Goal: Task Accomplishment & Management: Use online tool/utility

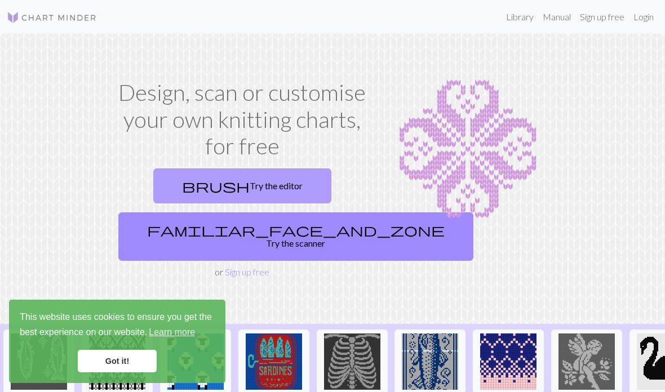
click at [246, 187] on link "brush Try the editor" at bounding box center [242, 185] width 178 height 35
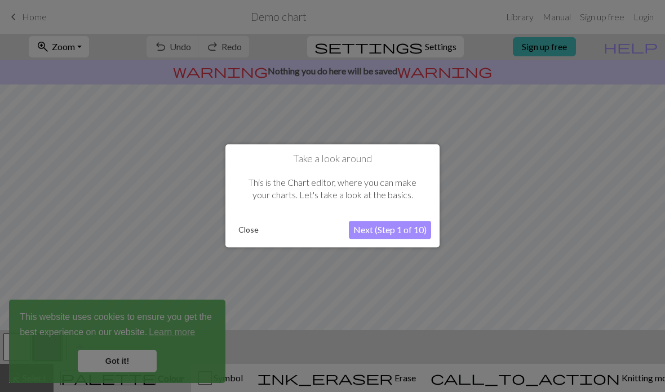
click at [379, 228] on button "Next (Step 1 of 10)" at bounding box center [390, 230] width 82 height 18
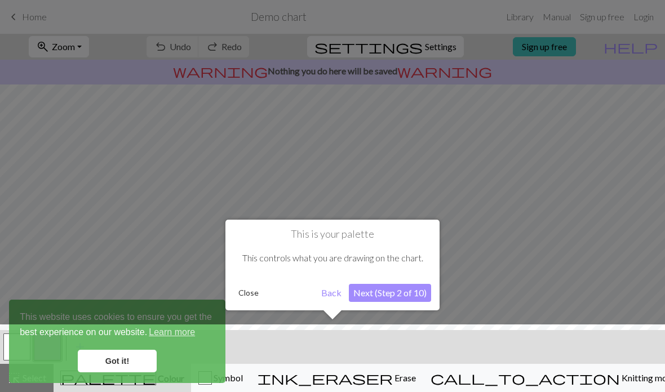
click at [384, 291] on button "Next (Step 2 of 10)" at bounding box center [390, 293] width 82 height 18
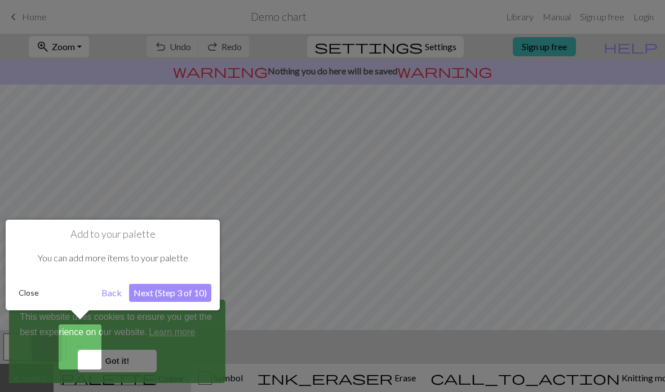
click at [168, 296] on button "Next (Step 3 of 10)" at bounding box center [170, 293] width 82 height 18
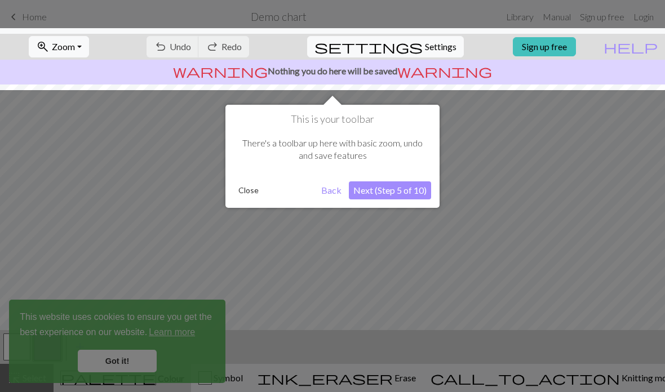
click at [362, 192] on button "Next (Step 5 of 10)" at bounding box center [390, 190] width 82 height 18
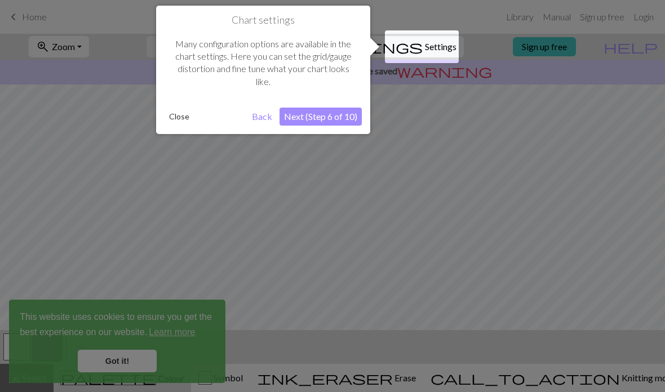
click at [327, 118] on button "Next (Step 6 of 10)" at bounding box center [320, 117] width 82 height 18
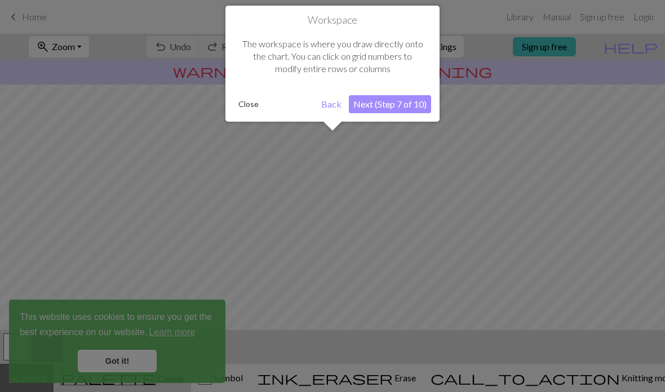
scroll to position [68, 0]
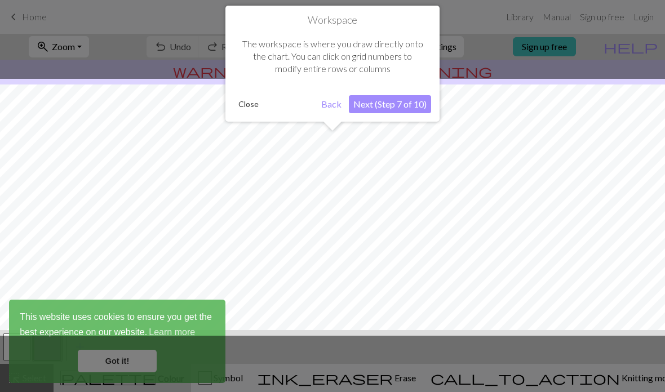
click at [385, 100] on button "Next (Step 7 of 10)" at bounding box center [390, 104] width 82 height 18
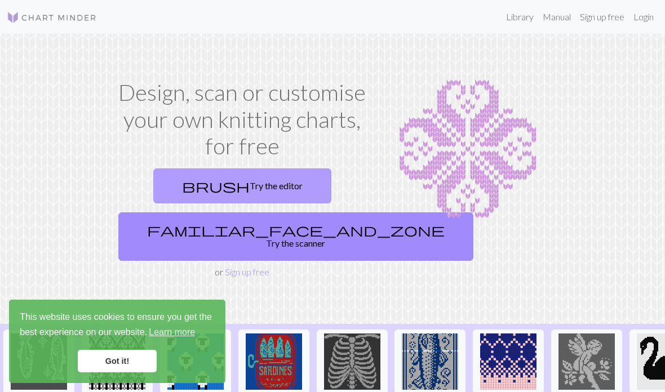
click at [221, 194] on link "brush Try the editor" at bounding box center [242, 185] width 178 height 35
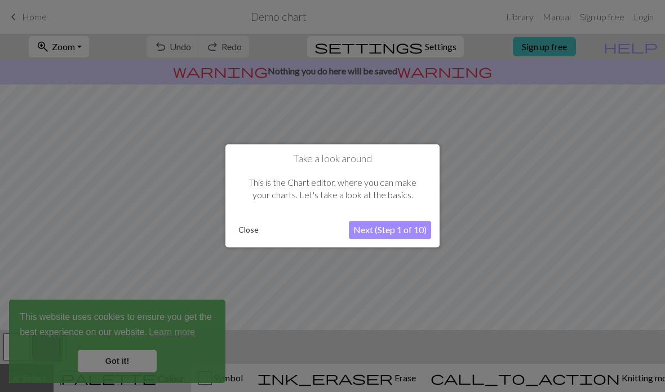
click at [243, 232] on button "Close" at bounding box center [248, 230] width 29 height 17
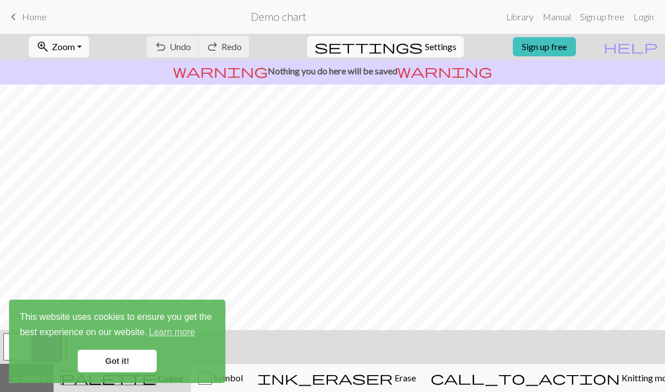
click at [106, 358] on link "Got it!" at bounding box center [117, 361] width 79 height 23
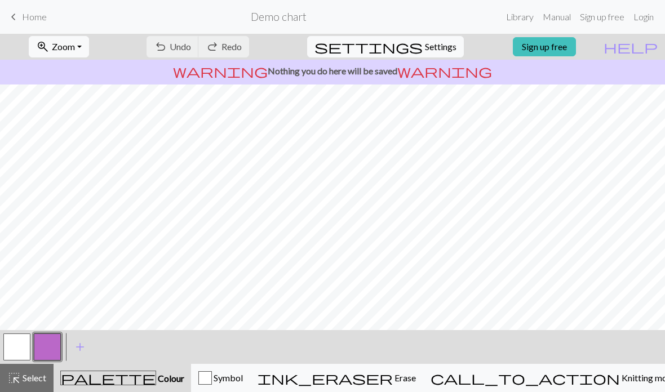
click at [118, 381] on span "palette" at bounding box center [108, 378] width 95 height 16
click at [19, 376] on span "highlight_alt" at bounding box center [14, 378] width 14 height 16
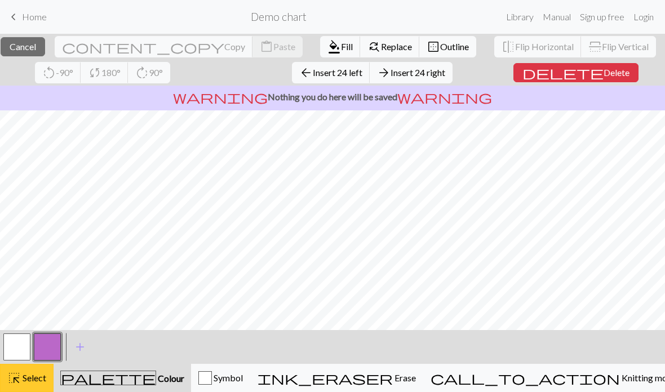
scroll to position [54, 0]
click at [21, 352] on button "button" at bounding box center [16, 347] width 27 height 27
click at [19, 345] on button "button" at bounding box center [16, 347] width 27 height 27
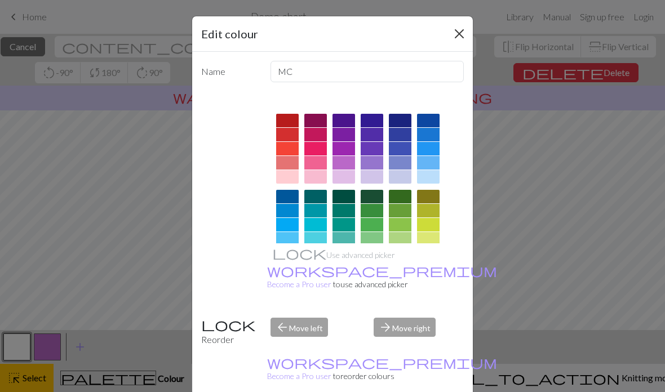
click at [452, 29] on button "Close" at bounding box center [459, 34] width 18 height 18
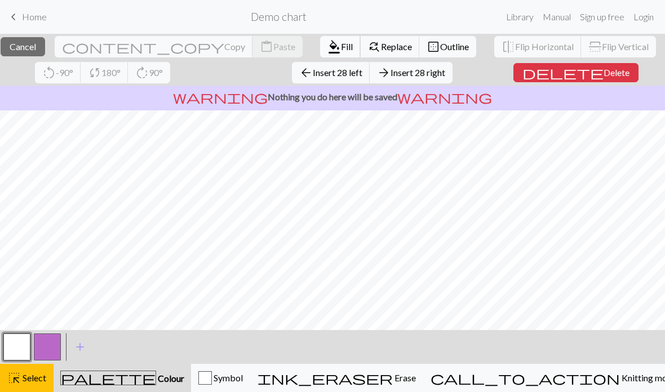
click at [327, 44] on span "format_color_fill" at bounding box center [334, 47] width 14 height 16
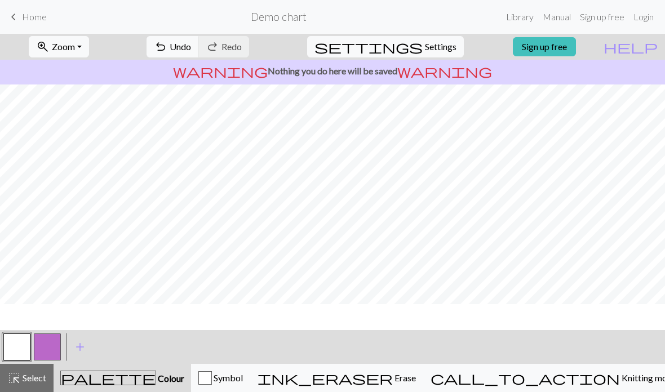
scroll to position [28, 0]
click at [119, 381] on span "palette" at bounding box center [108, 378] width 95 height 16
click at [425, 49] on span "Settings" at bounding box center [441, 47] width 32 height 14
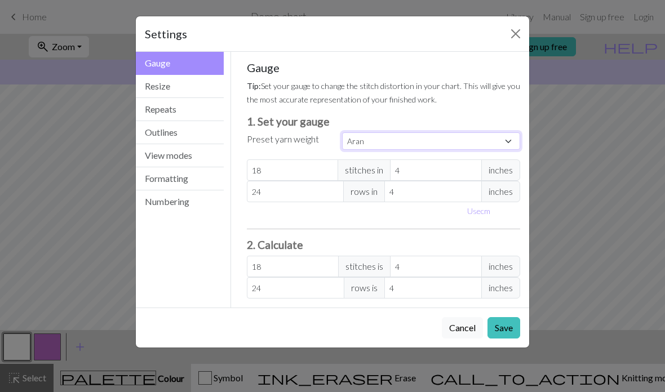
click at [383, 145] on select "Custom Square Lace Light Fingering Fingering Sport Double knit Worsted Aran Bul…" at bounding box center [431, 140] width 178 height 17
select select "custom"
click at [304, 174] on input "18" at bounding box center [293, 169] width 92 height 21
type input "1"
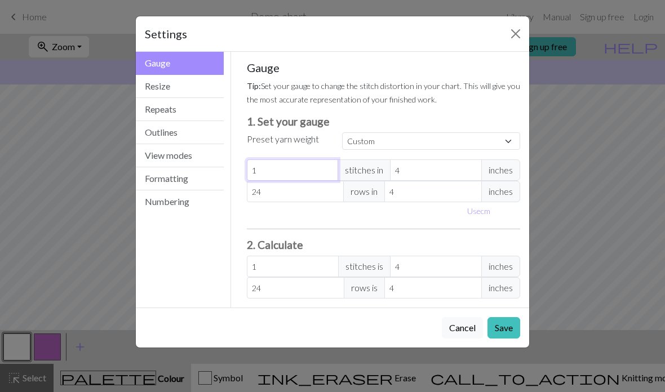
type input "0"
type input "6"
click at [420, 174] on input "4" at bounding box center [436, 169] width 92 height 21
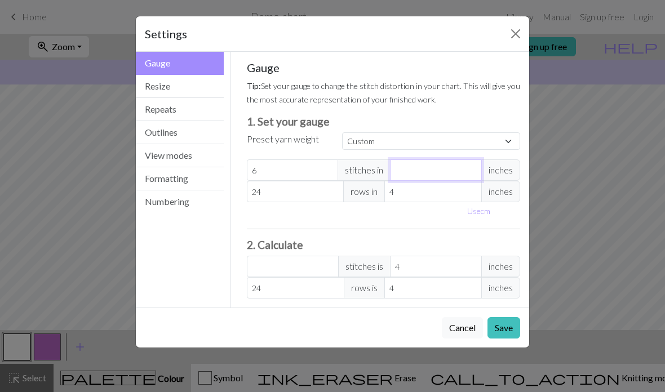
type input "1"
type input "24"
type input "1"
click at [285, 189] on input "24" at bounding box center [295, 191] width 97 height 21
type input "2"
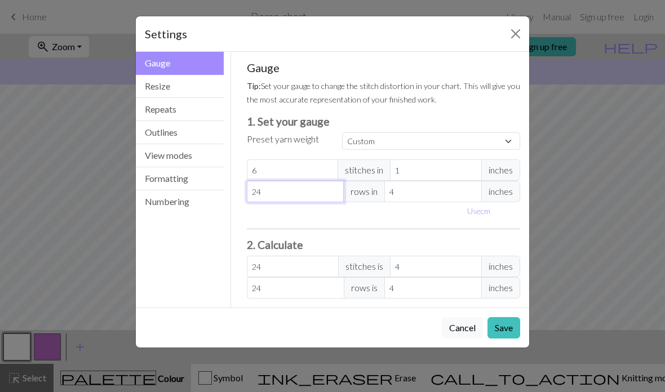
type input "2"
type input "0"
type input "8"
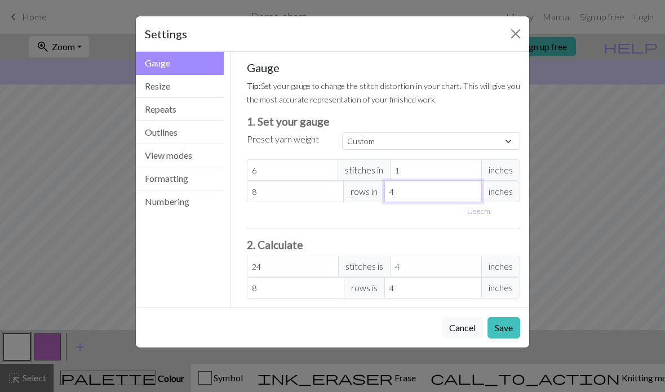
click at [420, 186] on input "4" at bounding box center [432, 191] width 97 height 21
type input "1"
type input "32"
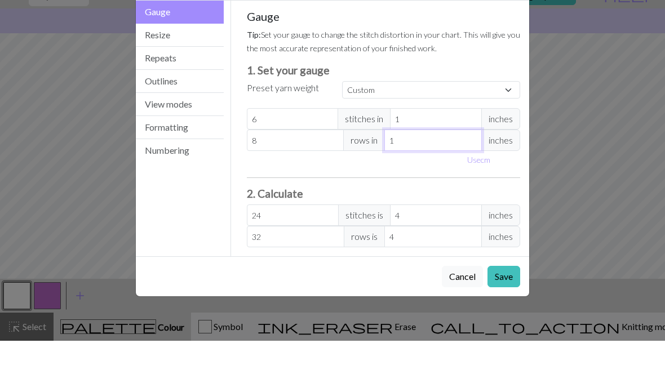
type input "1"
click at [279, 256] on input "24" at bounding box center [293, 266] width 92 height 21
click at [443, 256] on input "4" at bounding box center [436, 266] width 92 height 21
type input "0"
type input "54"
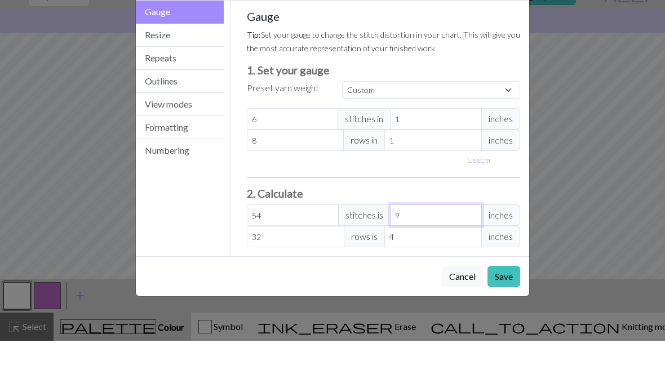
type input "9"
click at [404, 277] on input "4" at bounding box center [432, 287] width 97 height 21
type input "0"
type input "40"
type input "5"
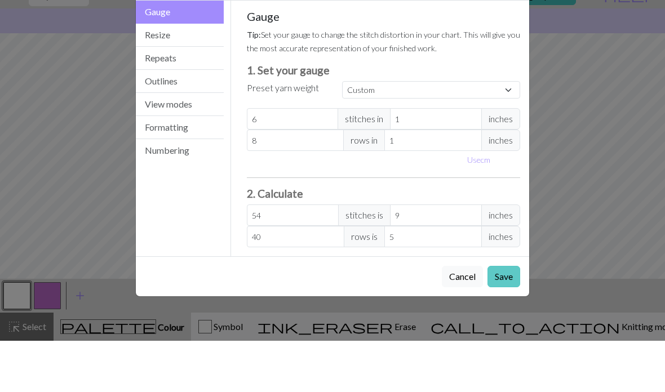
click at [503, 317] on button "Save" at bounding box center [503, 327] width 33 height 21
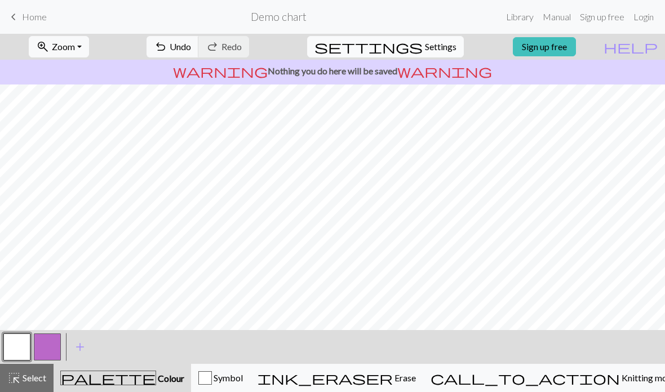
click at [416, 57] on button "settings Settings" at bounding box center [385, 46] width 157 height 21
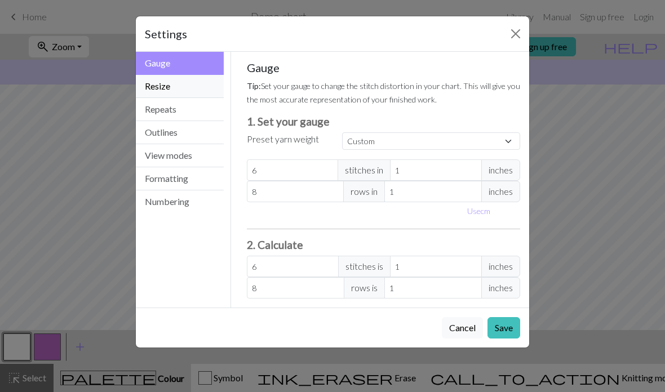
click at [159, 93] on button "Resize" at bounding box center [180, 86] width 88 height 23
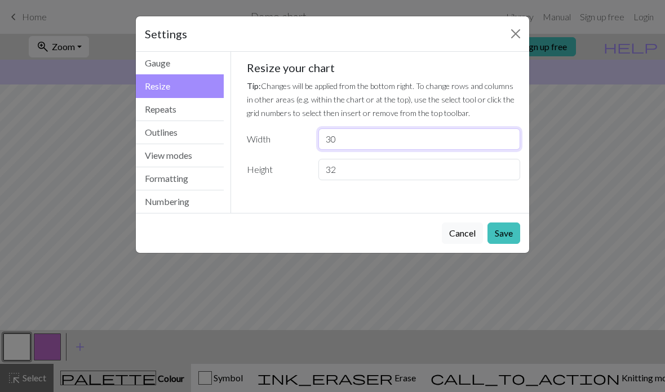
click at [354, 132] on input "30" at bounding box center [419, 138] width 202 height 21
type input "3"
type input "54"
click at [371, 171] on input "32" at bounding box center [419, 169] width 202 height 21
type input "3"
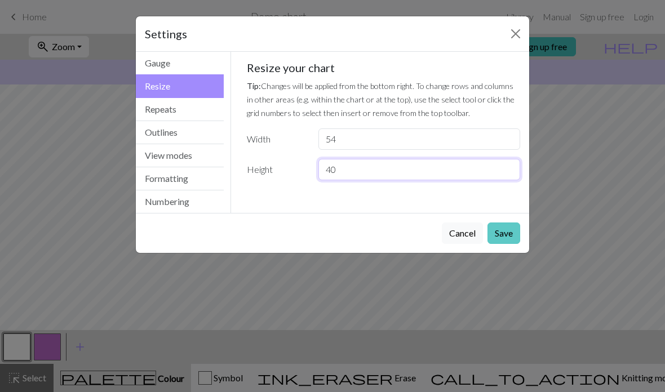
type input "40"
click at [503, 238] on button "Save" at bounding box center [503, 233] width 33 height 21
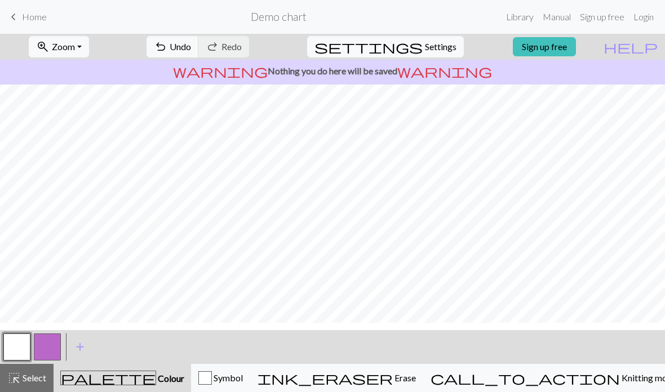
scroll to position [28, 0]
click at [24, 350] on button "button" at bounding box center [16, 347] width 27 height 27
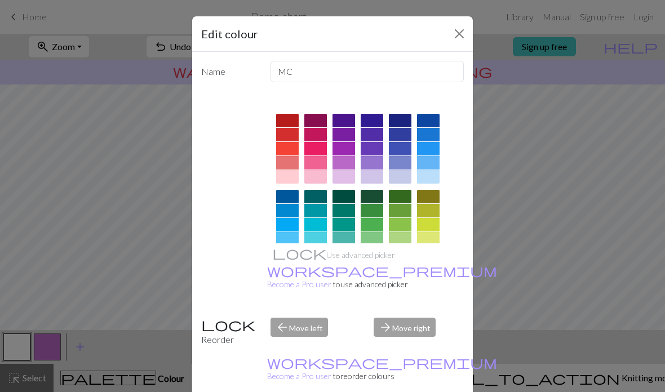
click at [399, 118] on div at bounding box center [400, 121] width 23 height 14
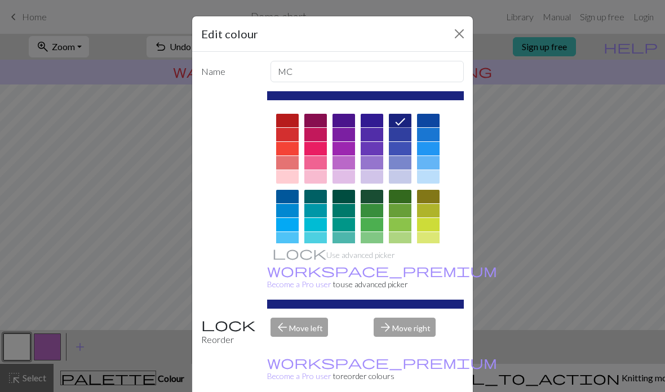
click at [368, 114] on div at bounding box center [372, 121] width 23 height 14
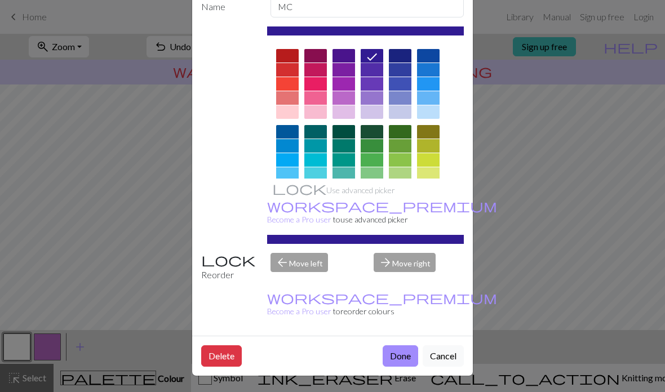
scroll to position [73, 0]
click at [391, 354] on button "Done" at bounding box center [400, 355] width 35 height 21
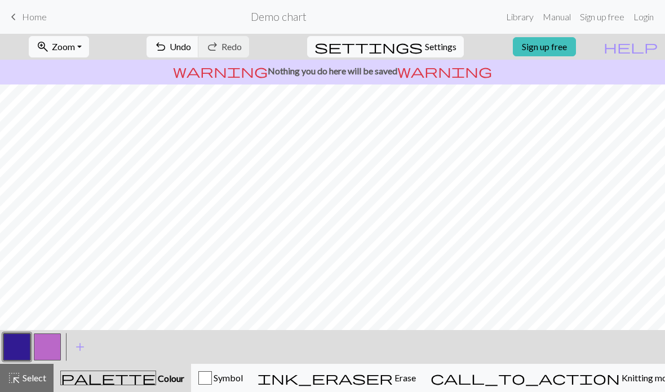
click at [34, 343] on button "button" at bounding box center [47, 347] width 27 height 27
click at [45, 349] on button "button" at bounding box center [47, 347] width 27 height 27
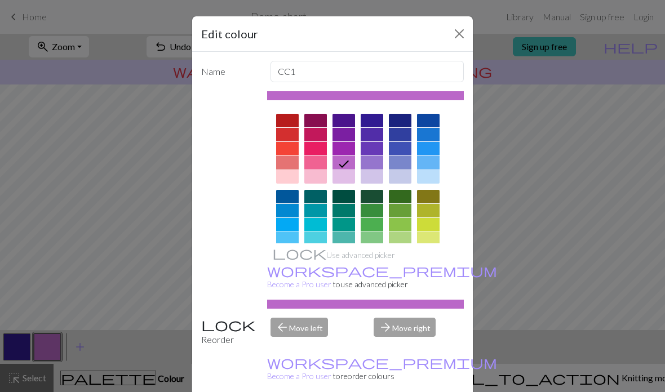
click at [428, 252] on div at bounding box center [428, 253] width 23 height 14
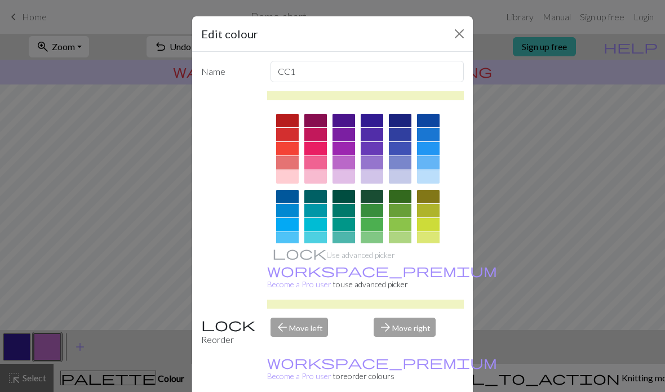
click at [430, 241] on div at bounding box center [428, 239] width 23 height 14
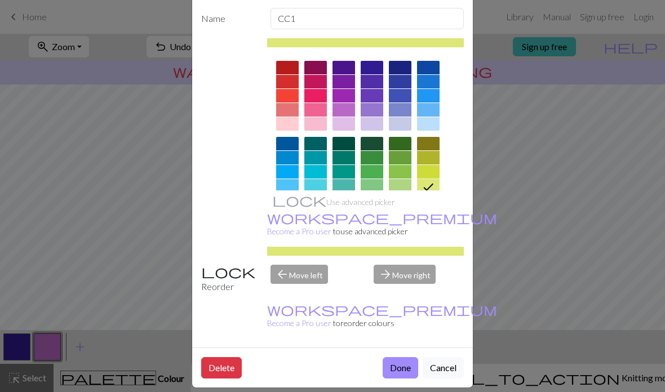
scroll to position [59, 0]
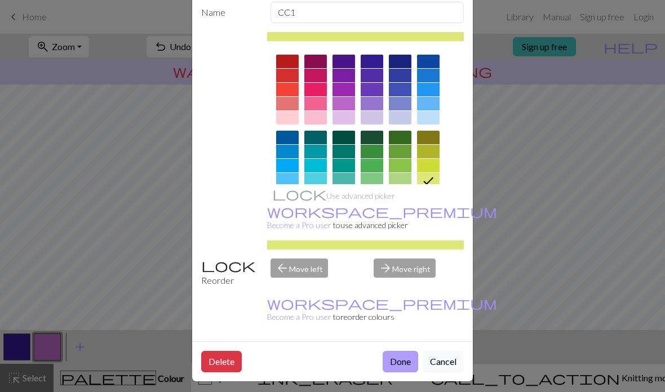
click at [393, 372] on button "Done" at bounding box center [400, 361] width 35 height 21
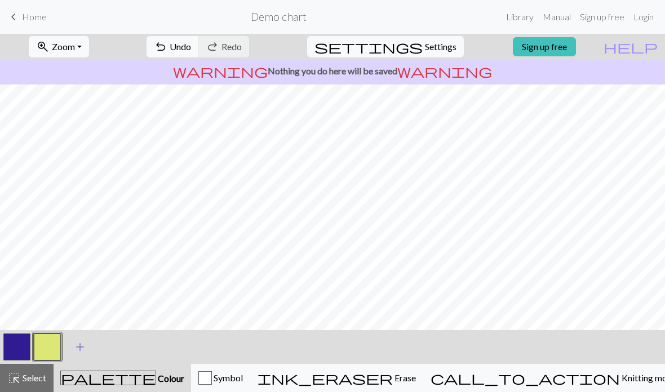
click at [72, 347] on button "add Add a colour" at bounding box center [80, 347] width 28 height 28
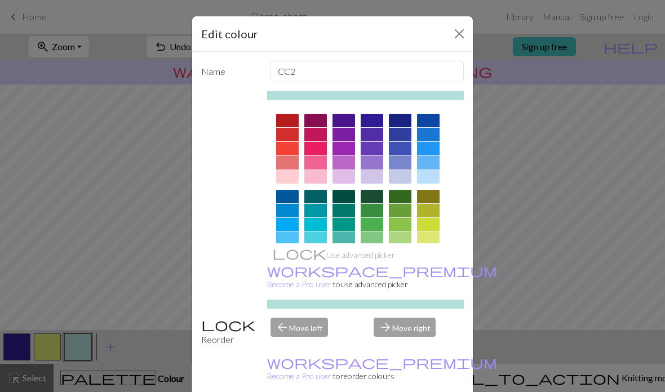
click at [312, 145] on div at bounding box center [315, 149] width 23 height 14
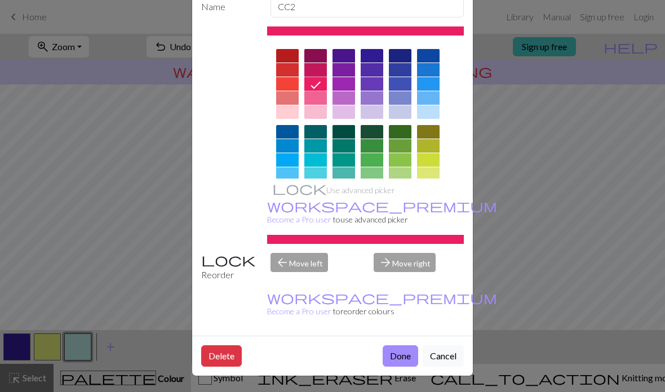
scroll to position [73, 0]
click at [397, 357] on button "Done" at bounding box center [400, 355] width 35 height 21
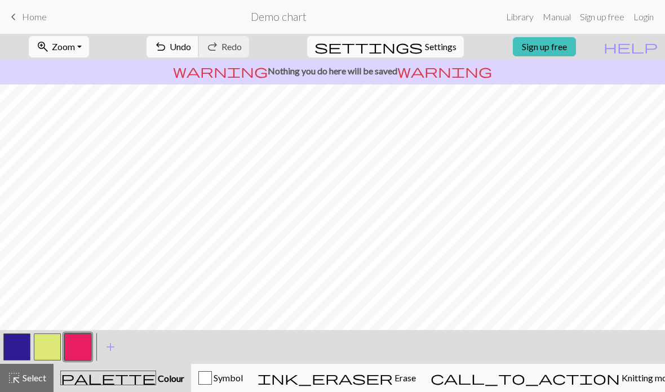
click at [199, 41] on button "undo Undo Undo" at bounding box center [172, 46] width 52 height 21
click at [191, 49] on span "Undo" at bounding box center [180, 46] width 21 height 11
click at [199, 45] on button "undo Undo Undo" at bounding box center [172, 46] width 52 height 21
click at [167, 48] on span "undo" at bounding box center [161, 47] width 14 height 16
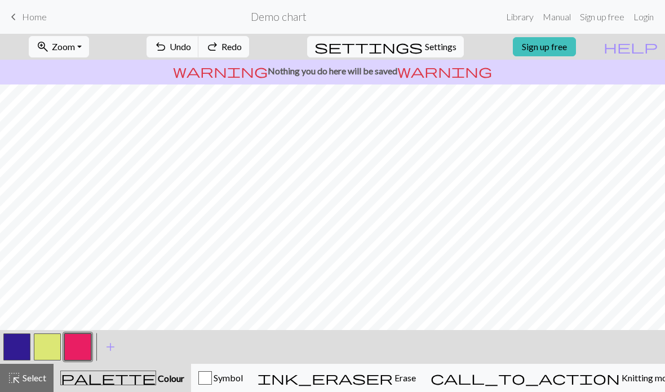
click at [46, 356] on button "button" at bounding box center [47, 347] width 27 height 27
click at [89, 53] on button "zoom_in Zoom Zoom" at bounding box center [59, 46] width 60 height 21
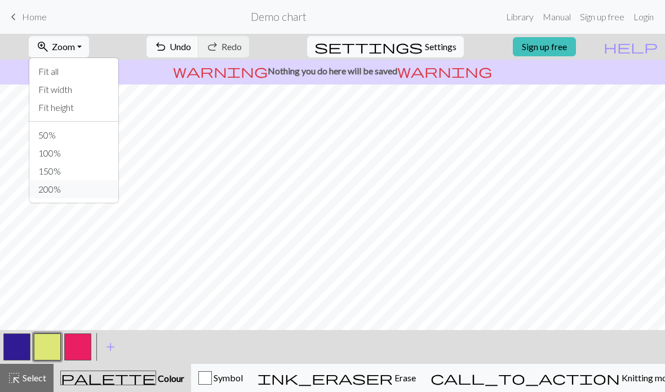
click at [72, 193] on button "200%" at bounding box center [73, 189] width 89 height 18
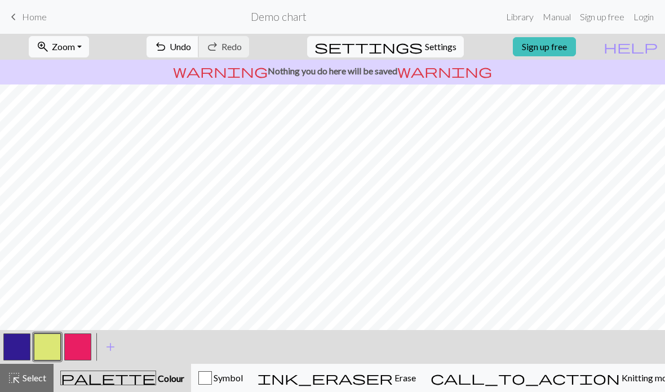
click at [191, 52] on span "Undo" at bounding box center [180, 46] width 21 height 11
click at [27, 370] on button "highlight_alt Select Select" at bounding box center [27, 378] width 54 height 28
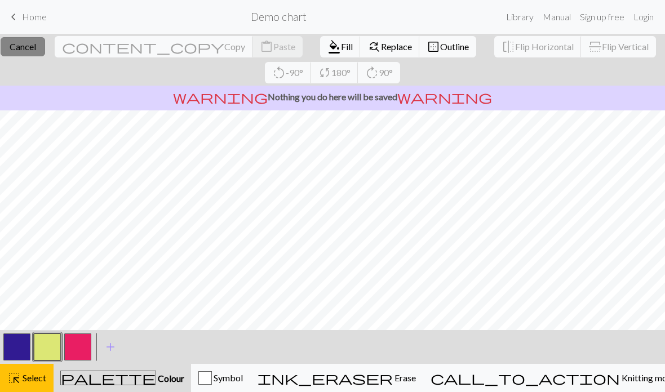
click at [36, 47] on span "Cancel" at bounding box center [23, 46] width 26 height 11
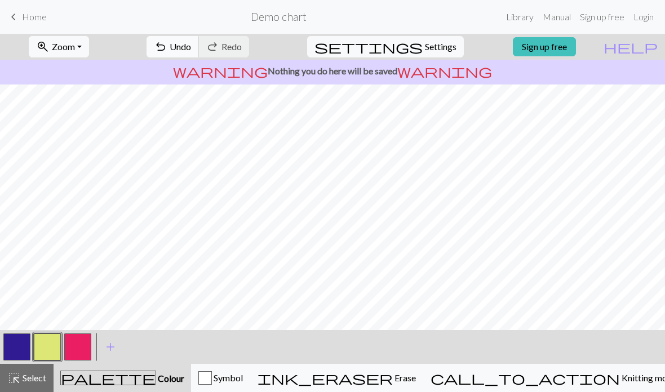
click at [191, 49] on span "Undo" at bounding box center [180, 46] width 21 height 11
click at [191, 48] on span "Undo" at bounding box center [180, 46] width 21 height 11
click at [167, 50] on span "undo" at bounding box center [161, 47] width 14 height 16
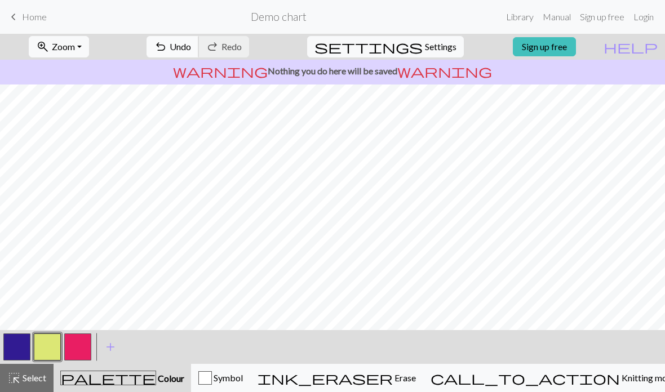
click at [199, 53] on button "undo Undo Undo" at bounding box center [172, 46] width 52 height 21
click at [191, 50] on span "Undo" at bounding box center [180, 46] width 21 height 11
click at [191, 46] on span "Undo" at bounding box center [180, 46] width 21 height 11
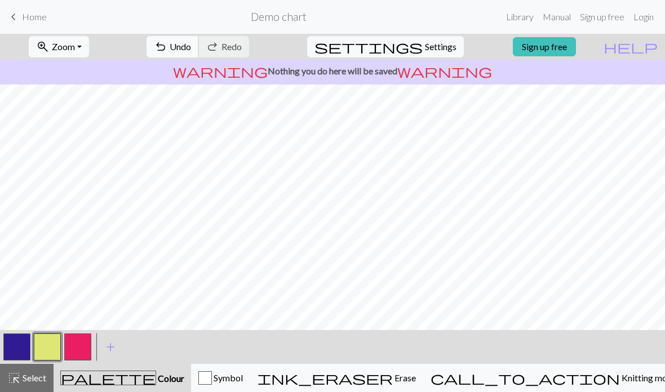
scroll to position [27, 32]
click at [199, 47] on button "undo Undo Undo" at bounding box center [172, 46] width 52 height 21
click at [199, 54] on button "undo Undo Undo" at bounding box center [172, 46] width 52 height 21
click at [45, 347] on button "button" at bounding box center [47, 347] width 27 height 27
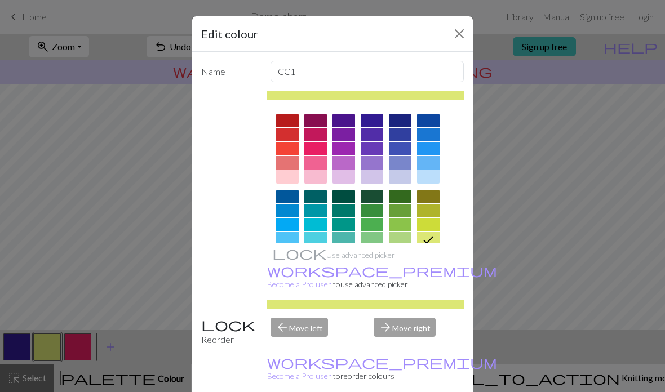
scroll to position [0, 0]
click at [458, 35] on button "Close" at bounding box center [459, 34] width 18 height 18
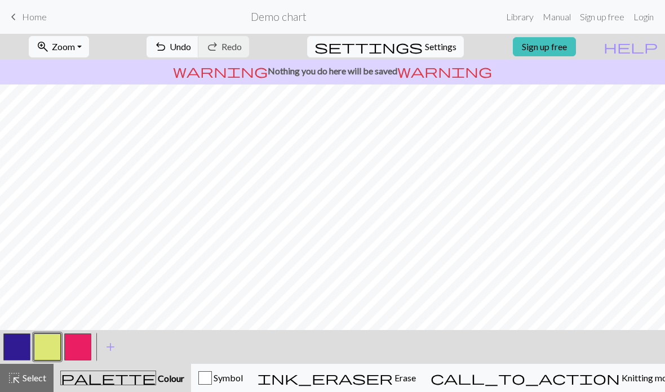
click at [97, 377] on div "palette Colour Colour" at bounding box center [122, 378] width 124 height 15
click at [38, 348] on button "button" at bounding box center [47, 347] width 27 height 27
click at [38, 348] on div "Edit colour Name CC1 Use advanced picker workspace_premium Become a Pro user to…" at bounding box center [332, 196] width 665 height 392
click at [21, 346] on button "button" at bounding box center [16, 347] width 27 height 27
click at [45, 346] on button "button" at bounding box center [47, 347] width 27 height 27
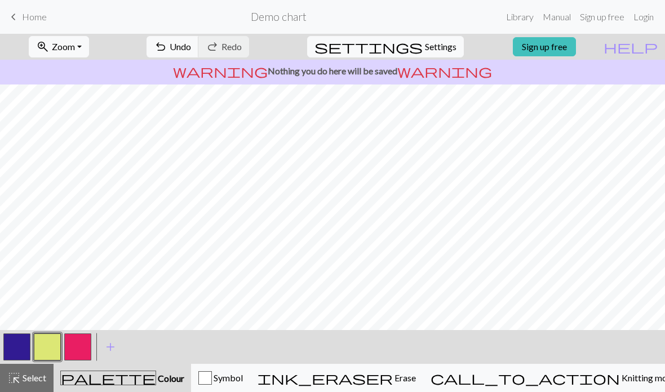
click at [98, 368] on button "palette Colour Colour" at bounding box center [122, 378] width 137 height 28
click at [17, 367] on button "highlight_alt Select Select" at bounding box center [27, 378] width 54 height 28
click at [576, 52] on link "Sign up free" at bounding box center [544, 46] width 63 height 19
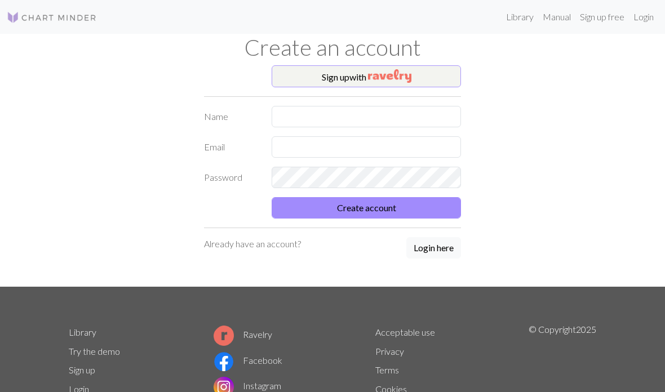
click at [423, 69] on button "Sign up with" at bounding box center [366, 76] width 189 height 23
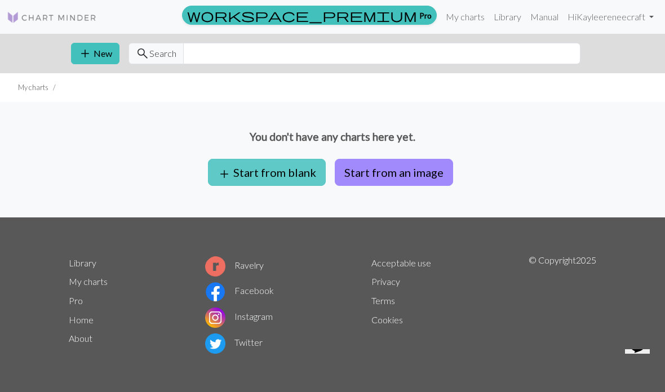
click at [265, 181] on button "add Start from blank" at bounding box center [267, 172] width 118 height 27
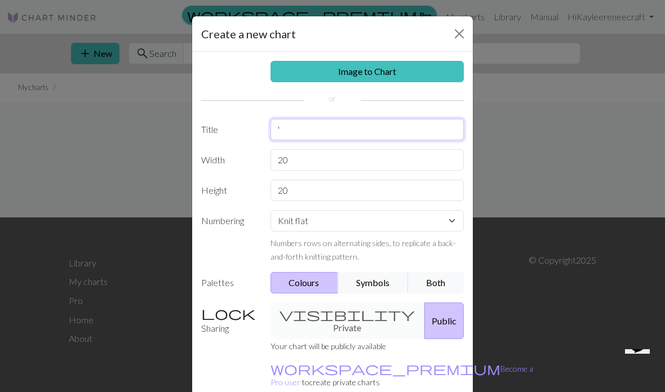
type input "'"
type input "Tulips"
click at [399, 161] on input "20" at bounding box center [367, 159] width 194 height 21
type input "2"
type input "54"
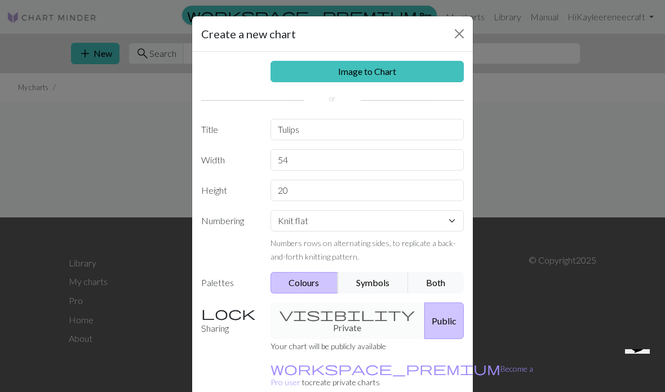
click at [364, 196] on input "20" at bounding box center [367, 190] width 194 height 21
type input "2"
type input "40"
click at [453, 220] on select "Knit flat Knit in the round Lace knitting Cross stitch" at bounding box center [367, 220] width 194 height 21
select select "round"
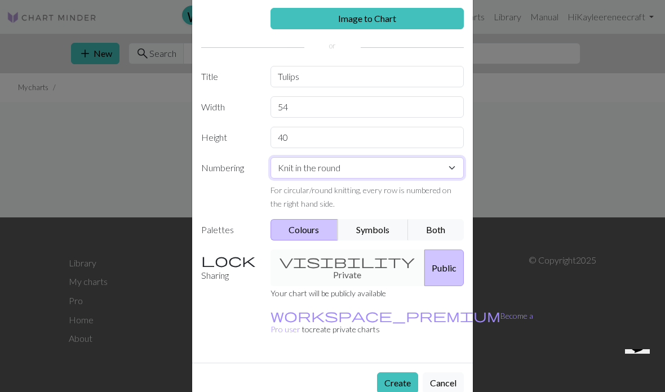
scroll to position [52, 0]
click at [388, 373] on button "Create" at bounding box center [397, 383] width 41 height 21
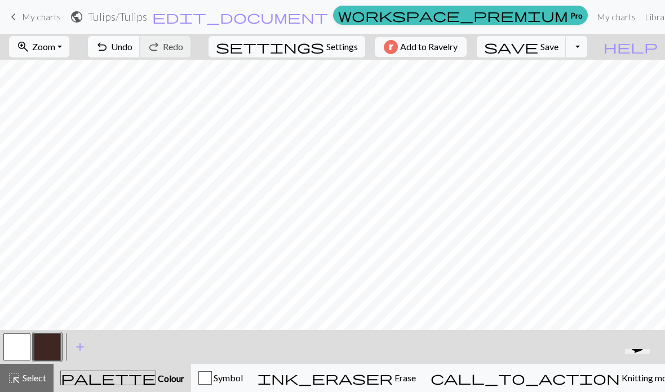
click at [132, 50] on span "Undo" at bounding box center [121, 46] width 21 height 11
click at [21, 344] on button "button" at bounding box center [16, 347] width 27 height 27
click at [18, 346] on button "button" at bounding box center [16, 347] width 27 height 27
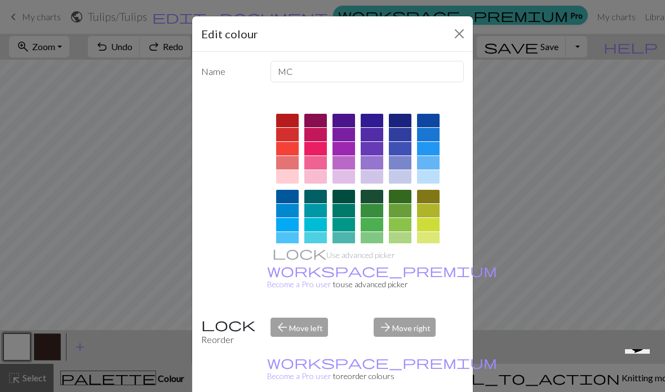
click at [393, 119] on div at bounding box center [400, 121] width 23 height 14
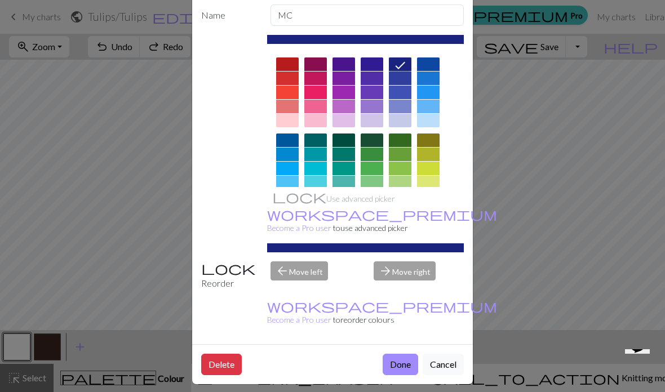
scroll to position [57, 0]
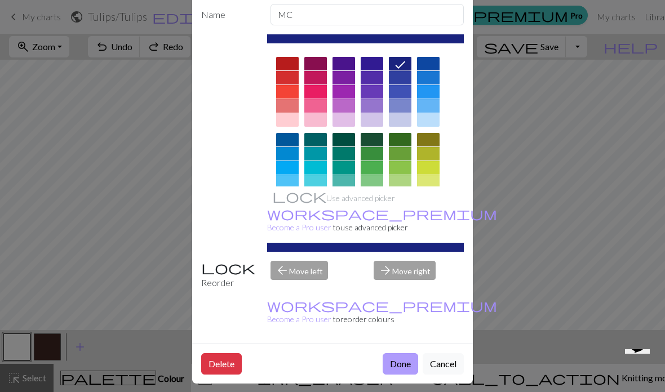
click at [399, 369] on button "Done" at bounding box center [400, 363] width 35 height 21
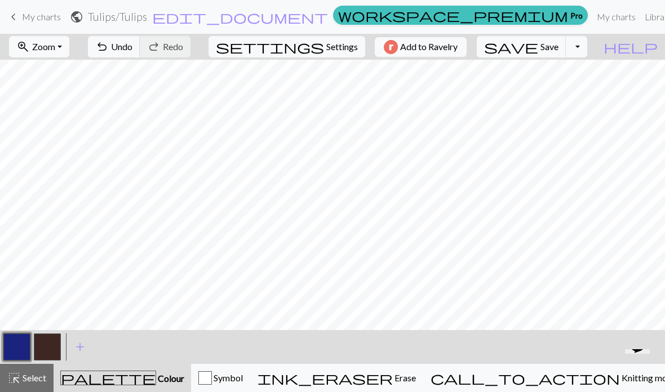
click at [51, 347] on button "button" at bounding box center [47, 347] width 27 height 27
click at [51, 344] on button "button" at bounding box center [47, 347] width 27 height 27
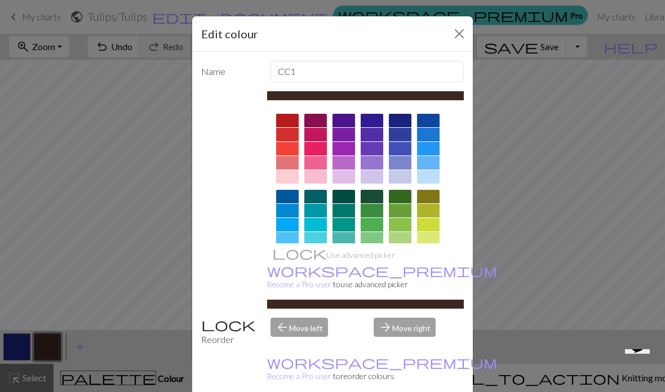
click at [310, 152] on div at bounding box center [315, 149] width 23 height 14
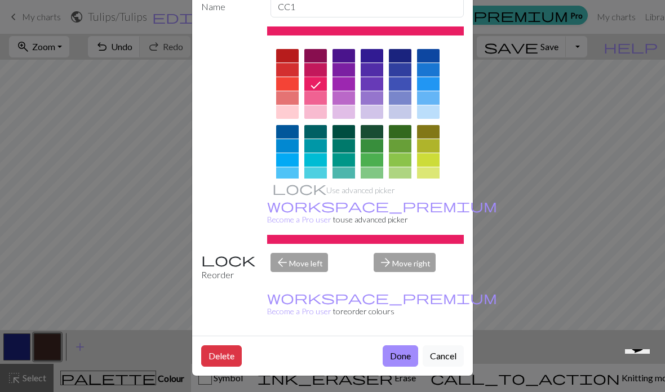
scroll to position [73, 0]
click at [401, 359] on button "Done" at bounding box center [400, 355] width 35 height 21
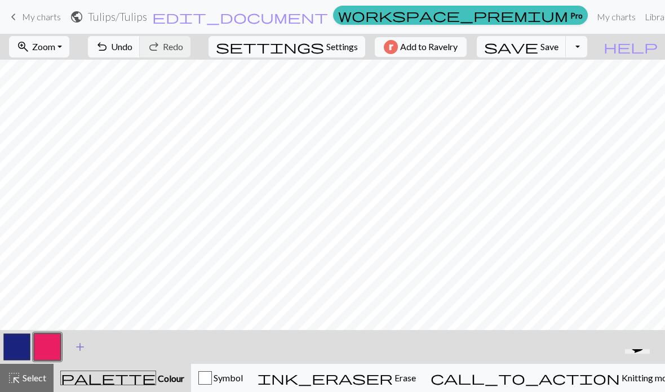
click at [82, 347] on span "add" at bounding box center [80, 347] width 14 height 16
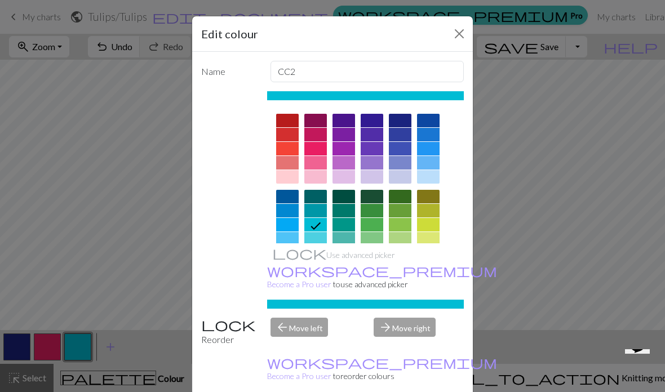
click at [433, 241] on div at bounding box center [428, 239] width 23 height 14
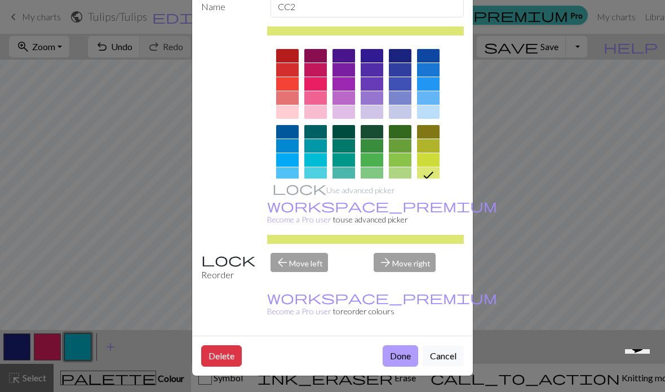
click at [403, 356] on button "Done" at bounding box center [400, 355] width 35 height 21
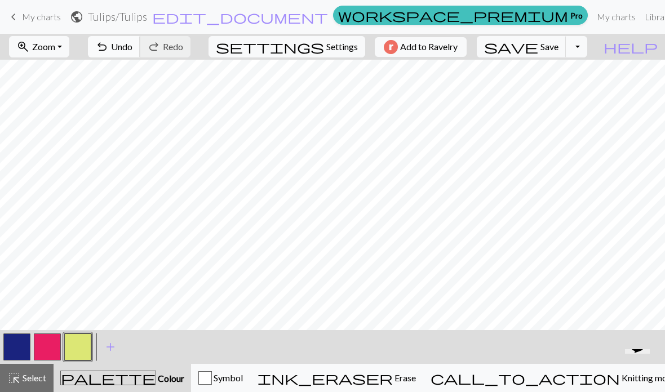
click at [132, 42] on span "Undo" at bounding box center [121, 46] width 21 height 11
click at [140, 46] on button "undo Undo Undo" at bounding box center [114, 46] width 52 height 21
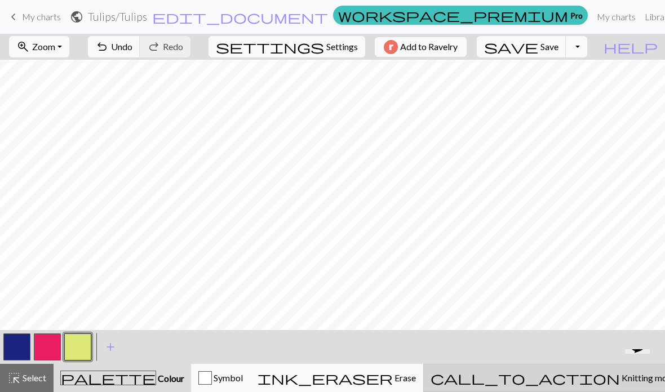
click at [553, 373] on span "call_to_action" at bounding box center [524, 378] width 189 height 16
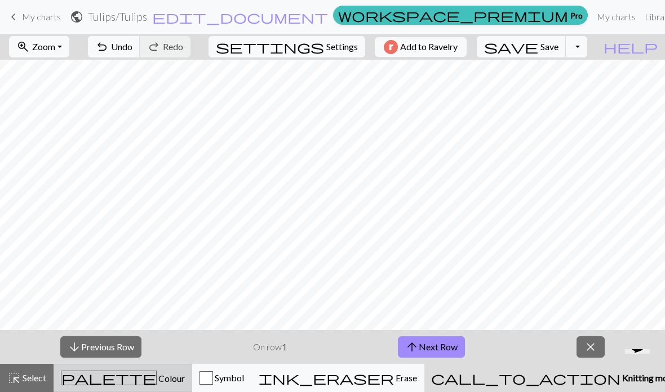
click at [93, 382] on div "palette Colour Colour" at bounding box center [123, 378] width 124 height 15
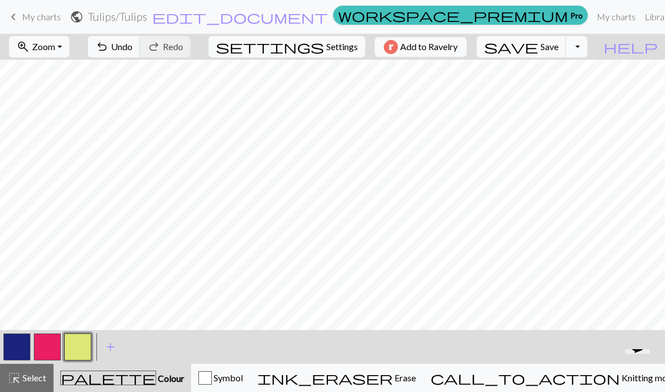
click at [15, 342] on button "button" at bounding box center [16, 347] width 27 height 27
click at [74, 347] on button "button" at bounding box center [77, 347] width 27 height 27
click at [538, 47] on span "save" at bounding box center [511, 47] width 54 height 16
click at [558, 49] on span "Save" at bounding box center [549, 46] width 18 height 11
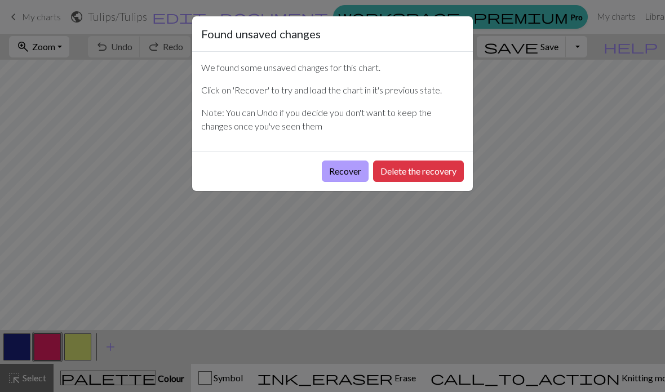
click at [342, 175] on button "Recover" at bounding box center [345, 171] width 47 height 21
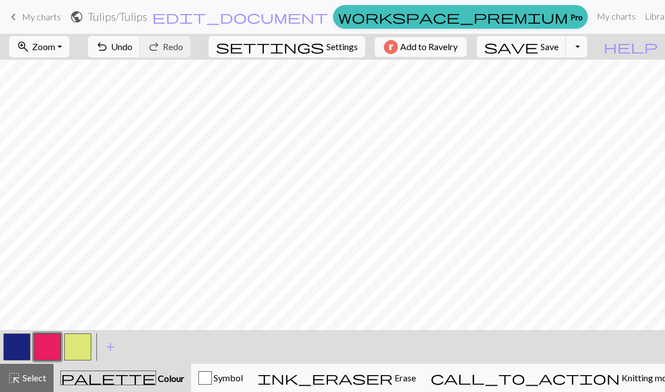
scroll to position [89, 0]
click at [109, 45] on span "undo" at bounding box center [102, 47] width 14 height 16
click at [132, 48] on span "Undo" at bounding box center [121, 46] width 21 height 11
click at [81, 347] on button "button" at bounding box center [77, 347] width 27 height 27
click at [16, 348] on button "button" at bounding box center [16, 347] width 27 height 27
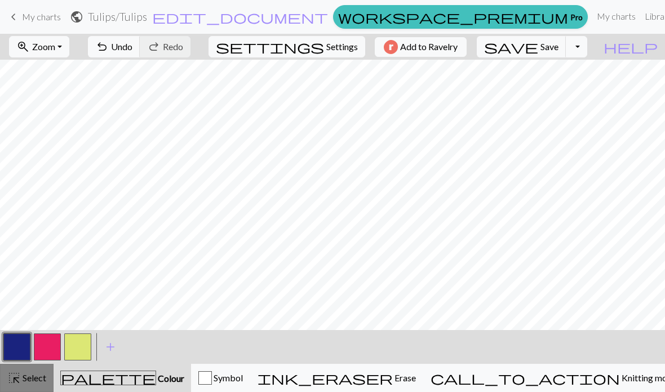
click at [10, 376] on span "highlight_alt" at bounding box center [14, 378] width 14 height 16
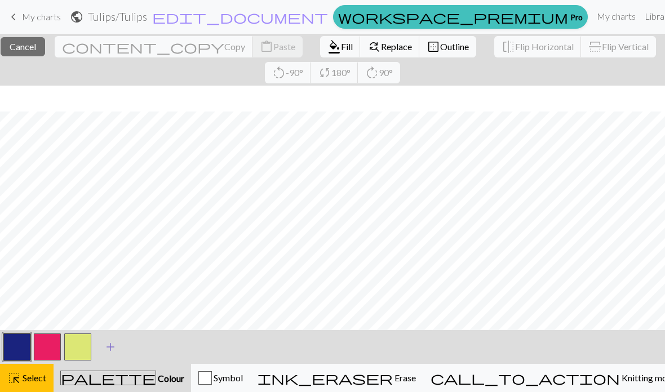
scroll to position [115, 0]
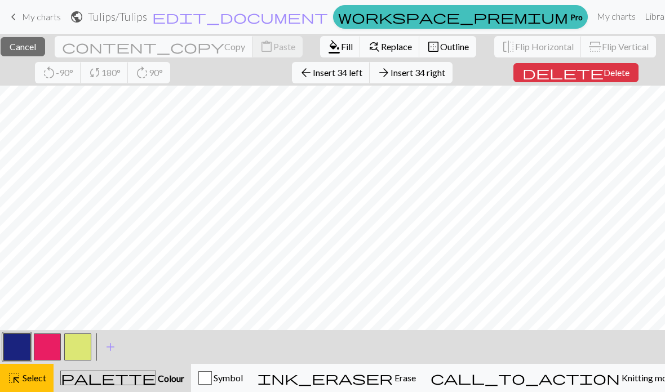
click at [7, 339] on button "button" at bounding box center [16, 347] width 27 height 27
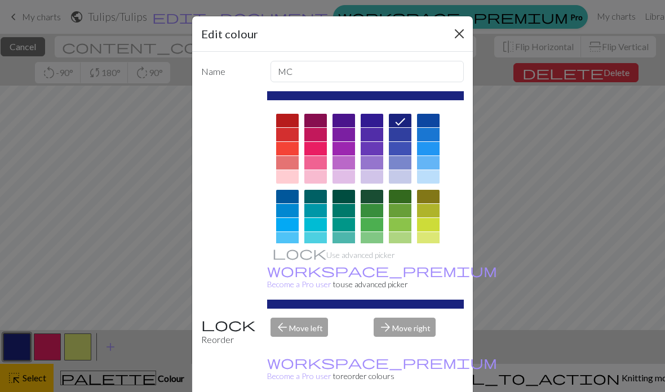
click at [464, 32] on button "Close" at bounding box center [459, 34] width 18 height 18
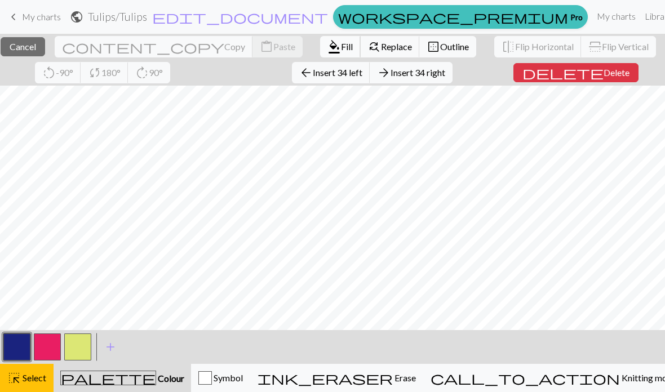
click at [327, 51] on span "format_color_fill" at bounding box center [334, 47] width 14 height 16
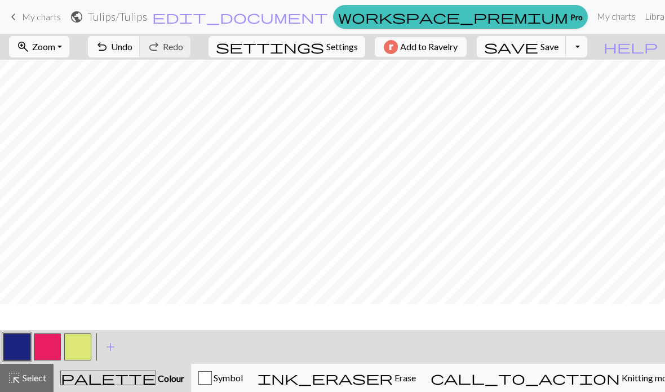
scroll to position [89, 0]
click at [79, 346] on button "button" at bounding box center [77, 347] width 27 height 27
click at [17, 349] on button "button" at bounding box center [16, 347] width 27 height 27
click at [26, 376] on span "Select" at bounding box center [33, 377] width 25 height 11
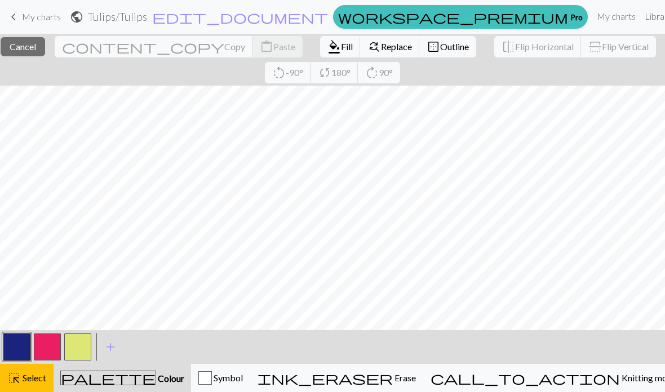
scroll to position [115, 0]
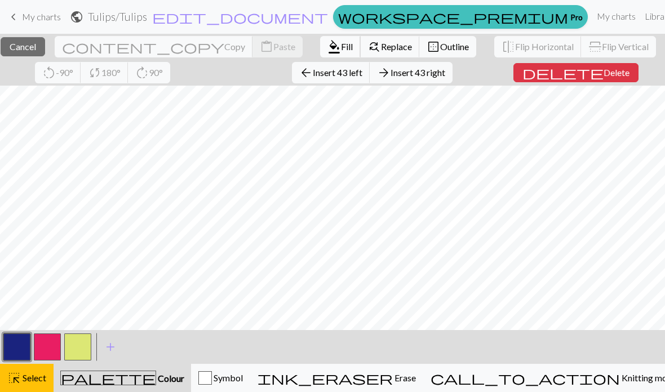
click at [327, 47] on span "format_color_fill" at bounding box center [334, 47] width 14 height 16
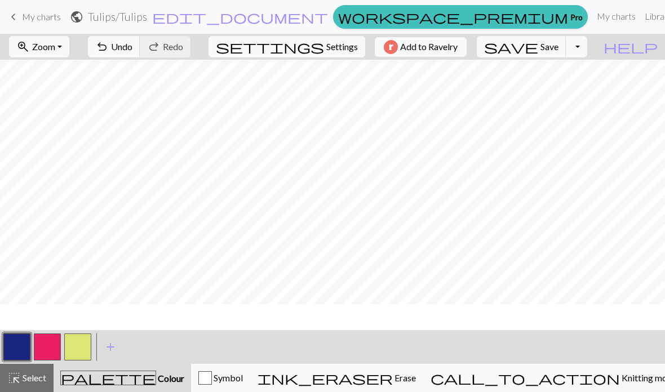
scroll to position [89, 0]
click at [76, 344] on button "button" at bounding box center [77, 347] width 27 height 27
click at [15, 344] on button "button" at bounding box center [16, 347] width 27 height 27
click at [24, 383] on span "Select" at bounding box center [33, 377] width 25 height 11
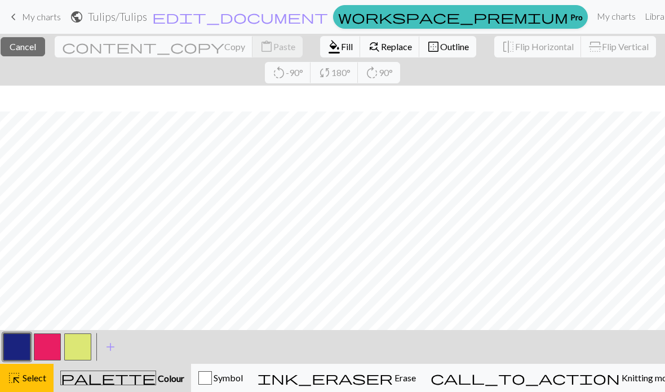
scroll to position [115, 0]
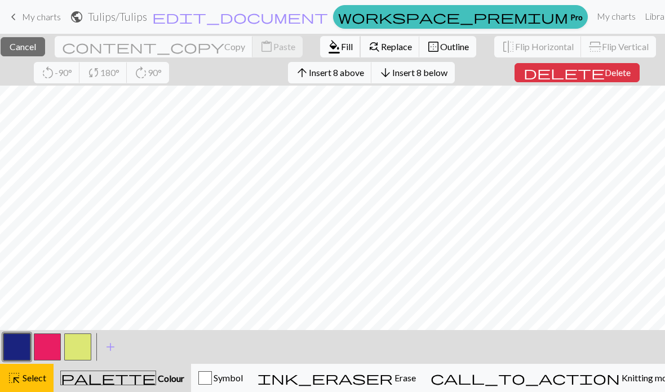
click at [327, 46] on span "format_color_fill" at bounding box center [334, 47] width 14 height 16
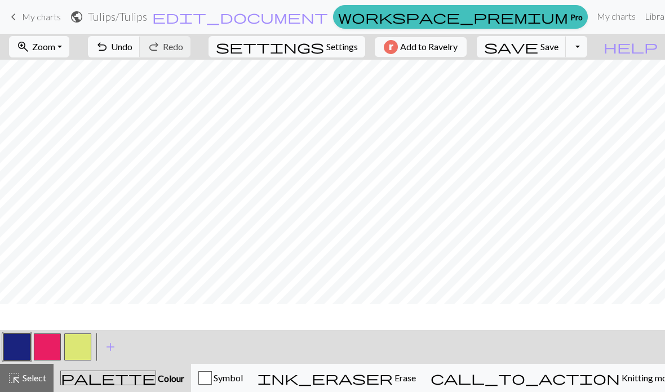
scroll to position [89, 0]
